Goal: Navigation & Orientation: Find specific page/section

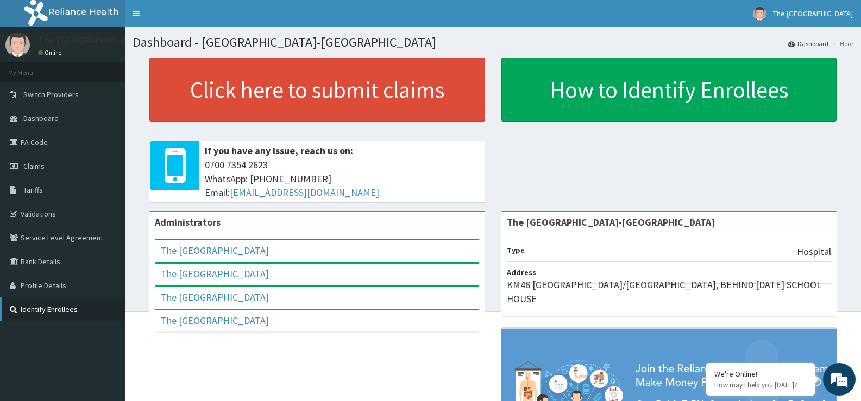
click at [57, 310] on link "Identify Enrollees" at bounding box center [62, 310] width 125 height 24
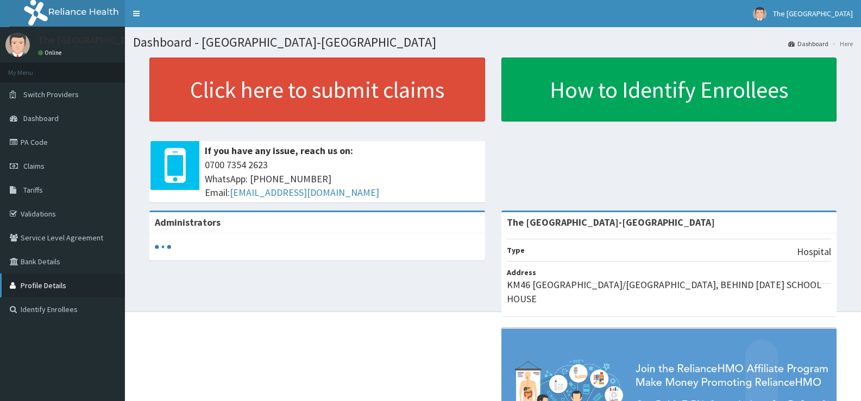
click at [53, 288] on link "Profile Details" at bounding box center [62, 286] width 125 height 24
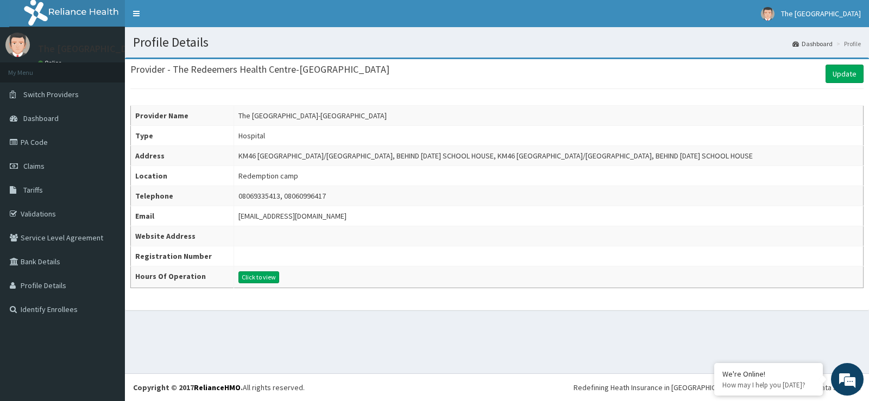
click at [770, 75] on div "Provider - The Redeemers Health Centre-ogun state Update" at bounding box center [496, 74] width 733 height 18
click at [43, 216] on link "Validations" at bounding box center [62, 214] width 125 height 24
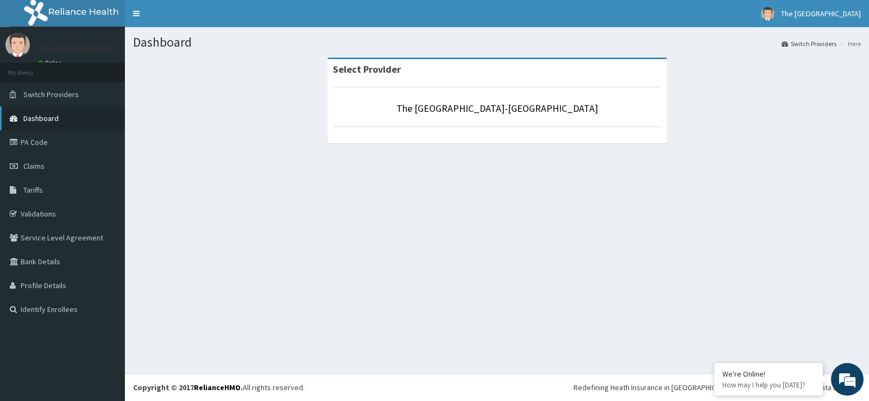
click at [50, 120] on span "Dashboard" at bounding box center [40, 118] width 35 height 10
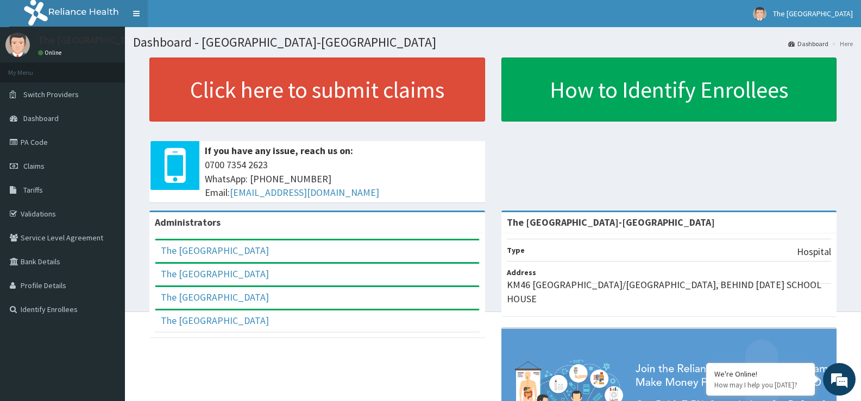
click at [140, 15] on link "Toggle navigation" at bounding box center [136, 13] width 23 height 27
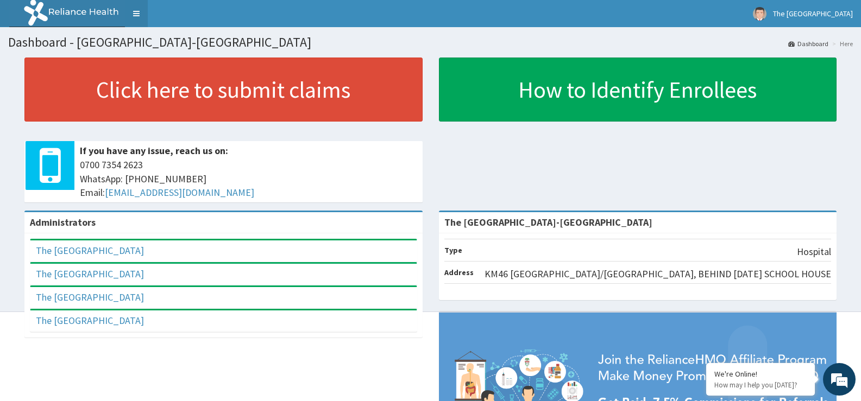
click at [136, 19] on link "Toggle navigation" at bounding box center [136, 13] width 23 height 27
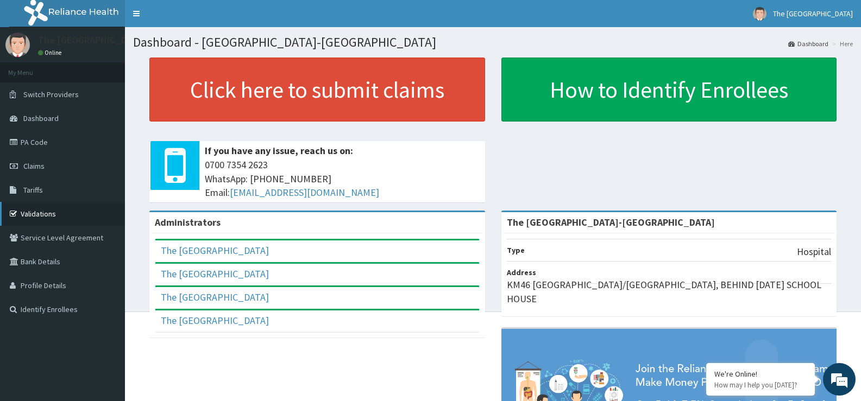
click at [45, 214] on link "Validations" at bounding box center [62, 214] width 125 height 24
